Goal: Transaction & Acquisition: Purchase product/service

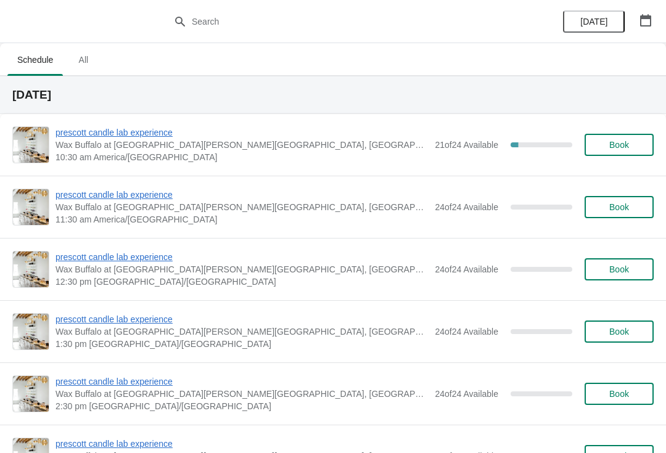
click at [622, 146] on span "Book" at bounding box center [619, 145] width 20 height 10
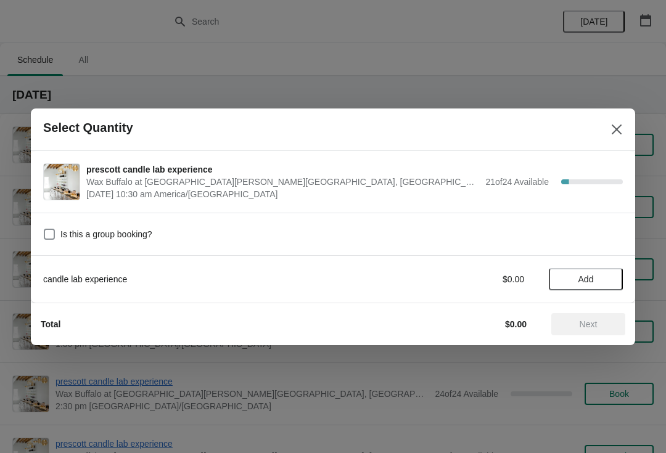
click at [591, 268] on button "Add" at bounding box center [586, 279] width 74 height 22
click at [609, 281] on icon at bounding box center [607, 279] width 13 height 13
click at [590, 315] on button "Next" at bounding box center [588, 324] width 74 height 22
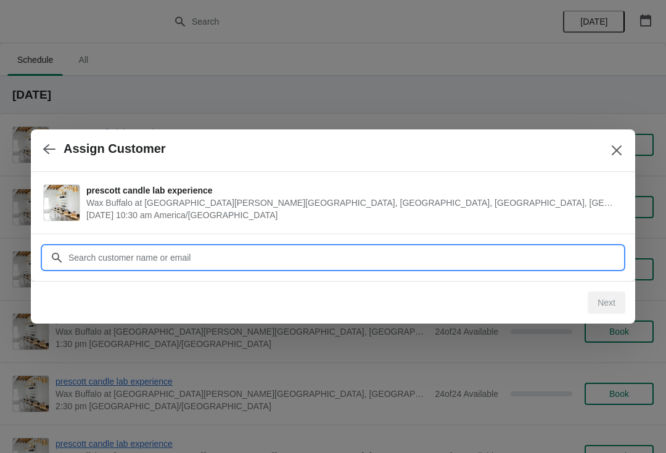
click at [315, 251] on input "Customer" at bounding box center [345, 258] width 555 height 22
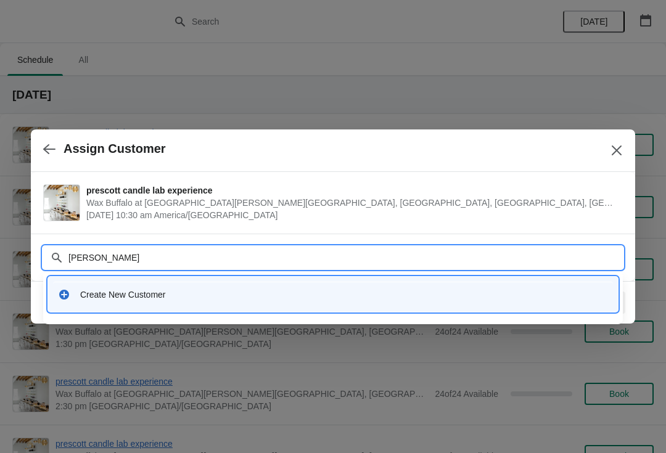
type input "[PERSON_NAME]"
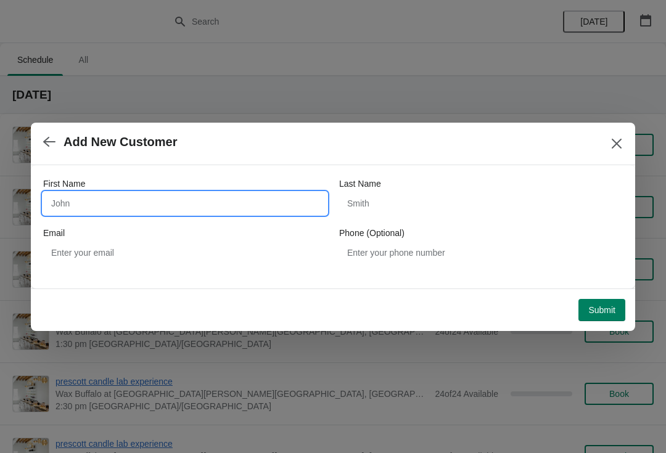
click at [222, 197] on input "First Name" at bounding box center [185, 203] width 284 height 22
type input "[PERSON_NAME]"
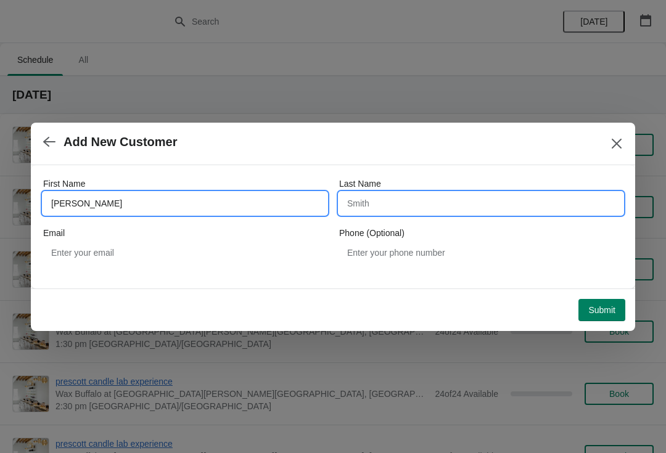
click at [399, 200] on input "Last Name" at bounding box center [481, 203] width 284 height 22
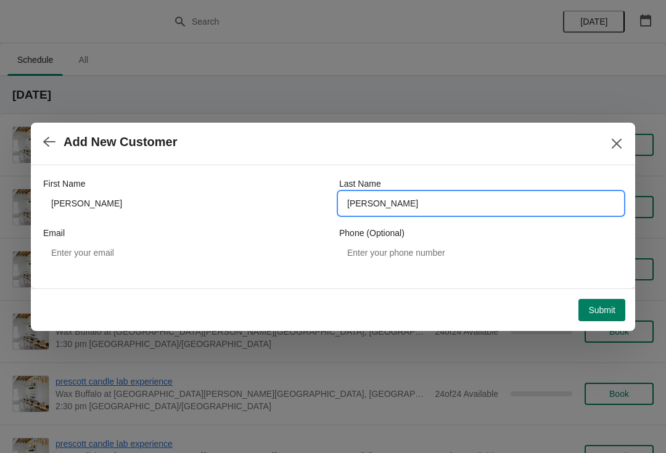
type input "[PERSON_NAME]"
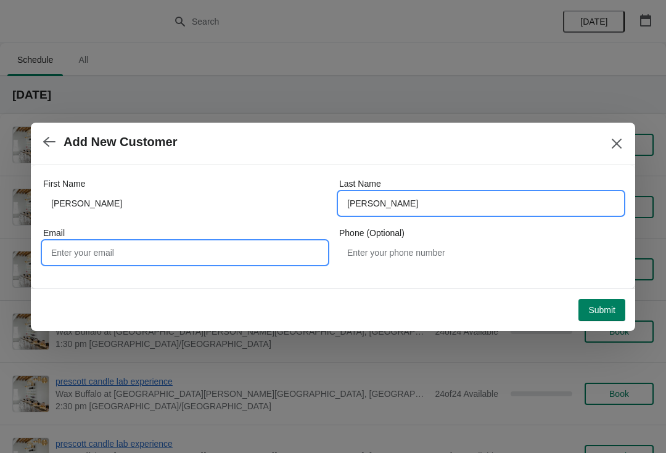
click at [162, 253] on input "Email" at bounding box center [185, 253] width 284 height 22
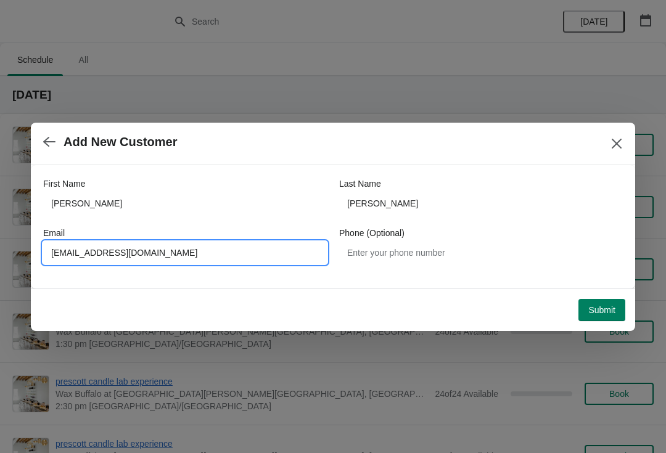
type input "[EMAIL_ADDRESS][DOMAIN_NAME]"
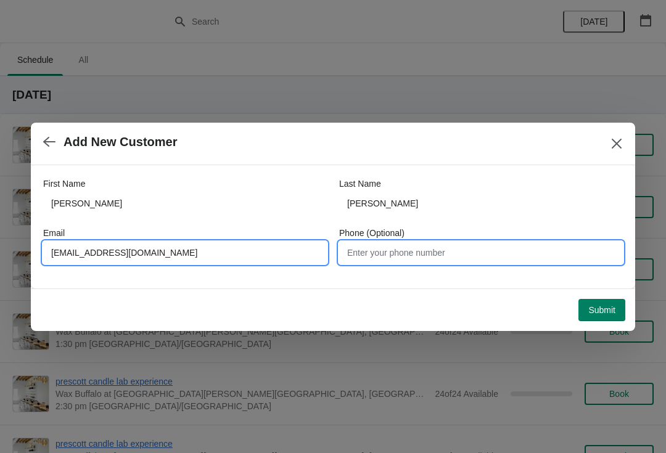
click at [493, 255] on input "Phone (Optional)" at bounding box center [481, 253] width 284 height 22
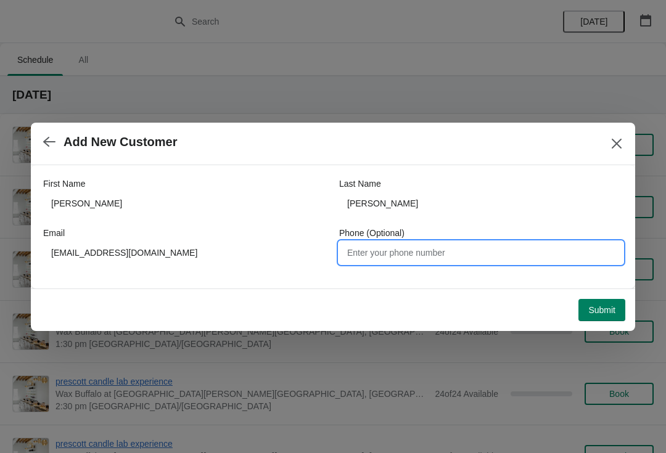
click at [602, 308] on span "Submit" at bounding box center [601, 310] width 27 height 10
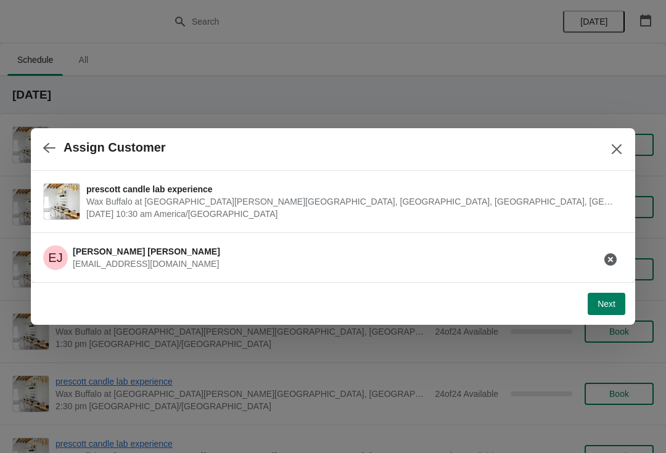
click at [614, 307] on span "Next" at bounding box center [607, 304] width 18 height 10
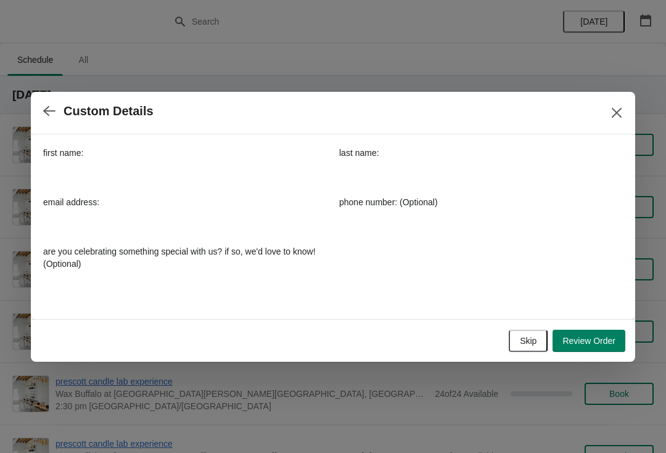
click at [586, 344] on span "Review Order" at bounding box center [588, 341] width 53 height 10
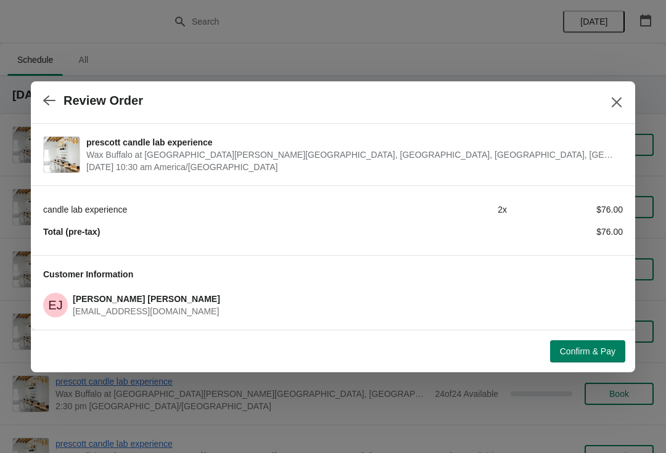
click at [583, 347] on span "Confirm & Pay" at bounding box center [588, 352] width 56 height 10
